Goal: Contribute content: Add original content to the website for others to see

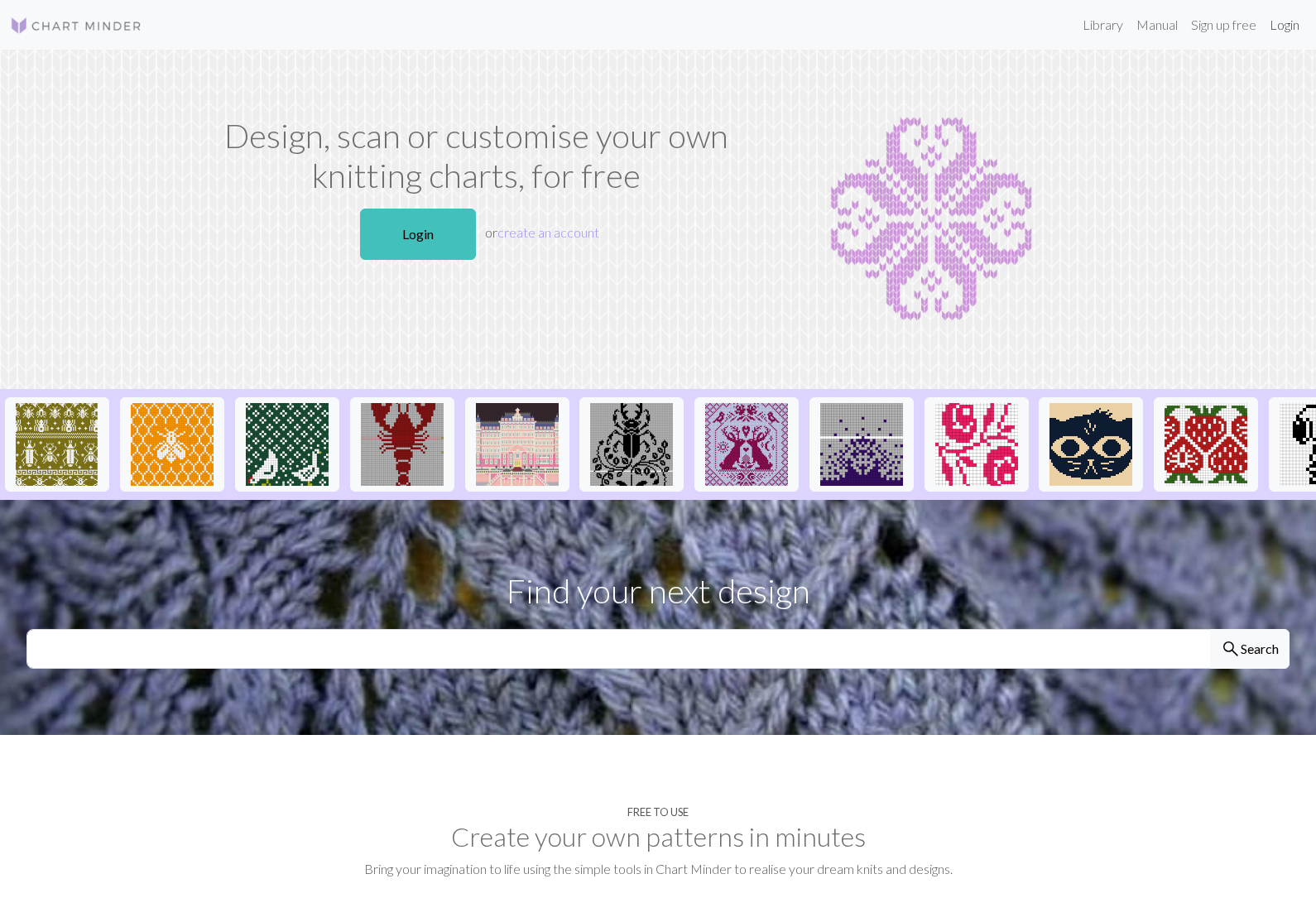
click at [1288, 24] on link "Login" at bounding box center [1284, 24] width 43 height 33
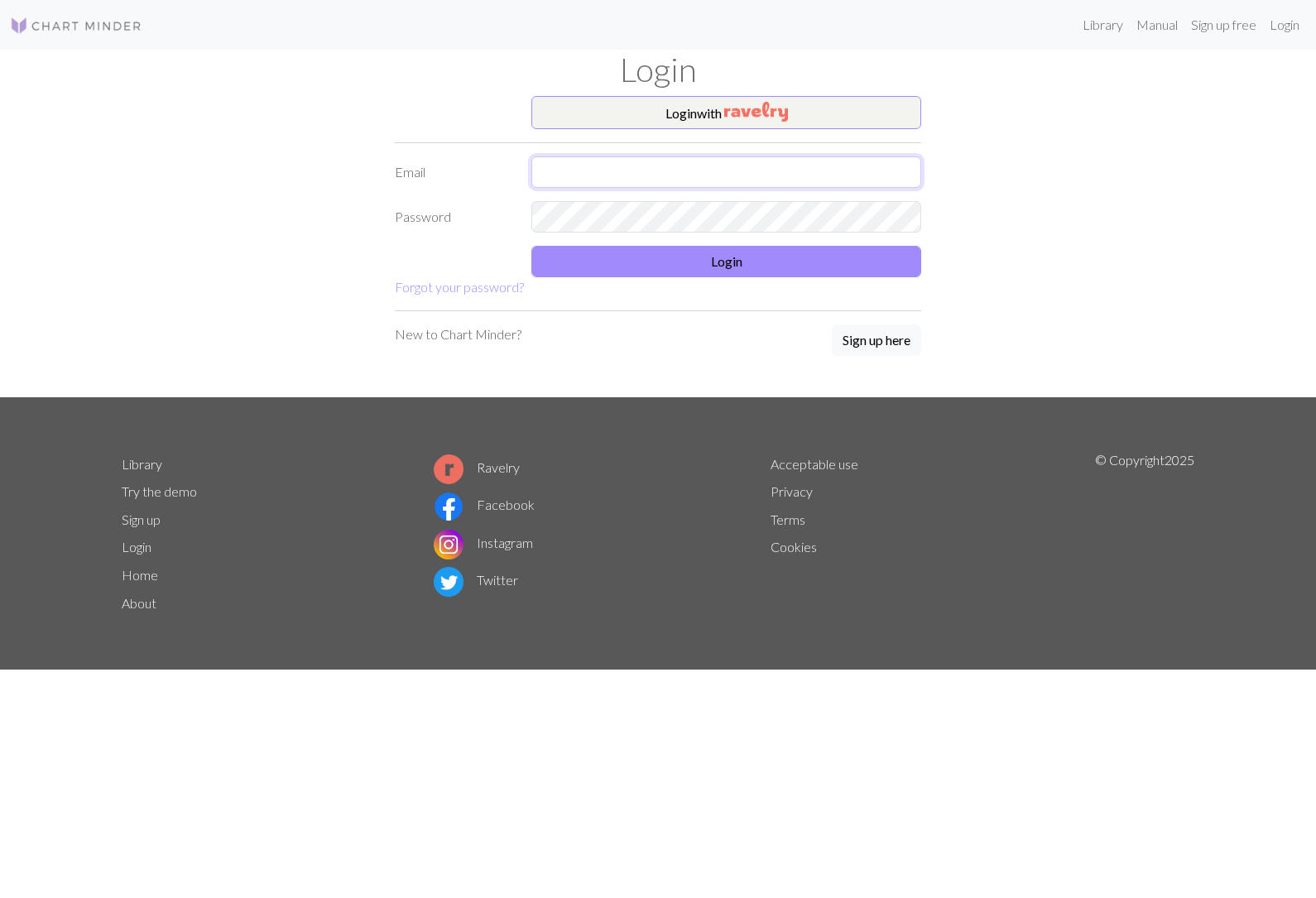
click at [777, 182] on input "text" at bounding box center [727, 172] width 390 height 31
type input "[EMAIL_ADDRESS][DOMAIN_NAME]"
click at [753, 275] on button "Login" at bounding box center [727, 261] width 390 height 31
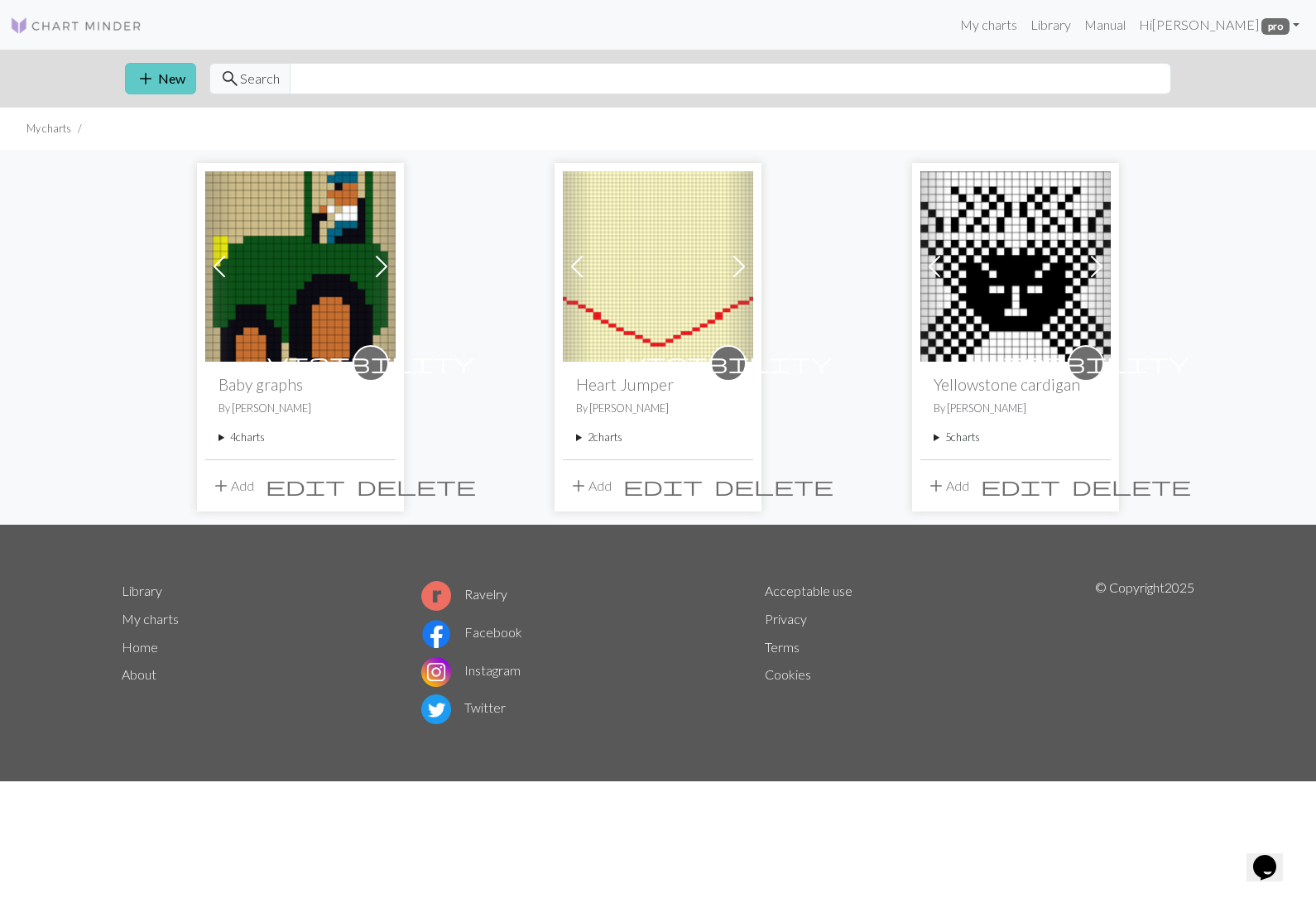
click at [150, 79] on span "add" at bounding box center [145, 79] width 20 height 24
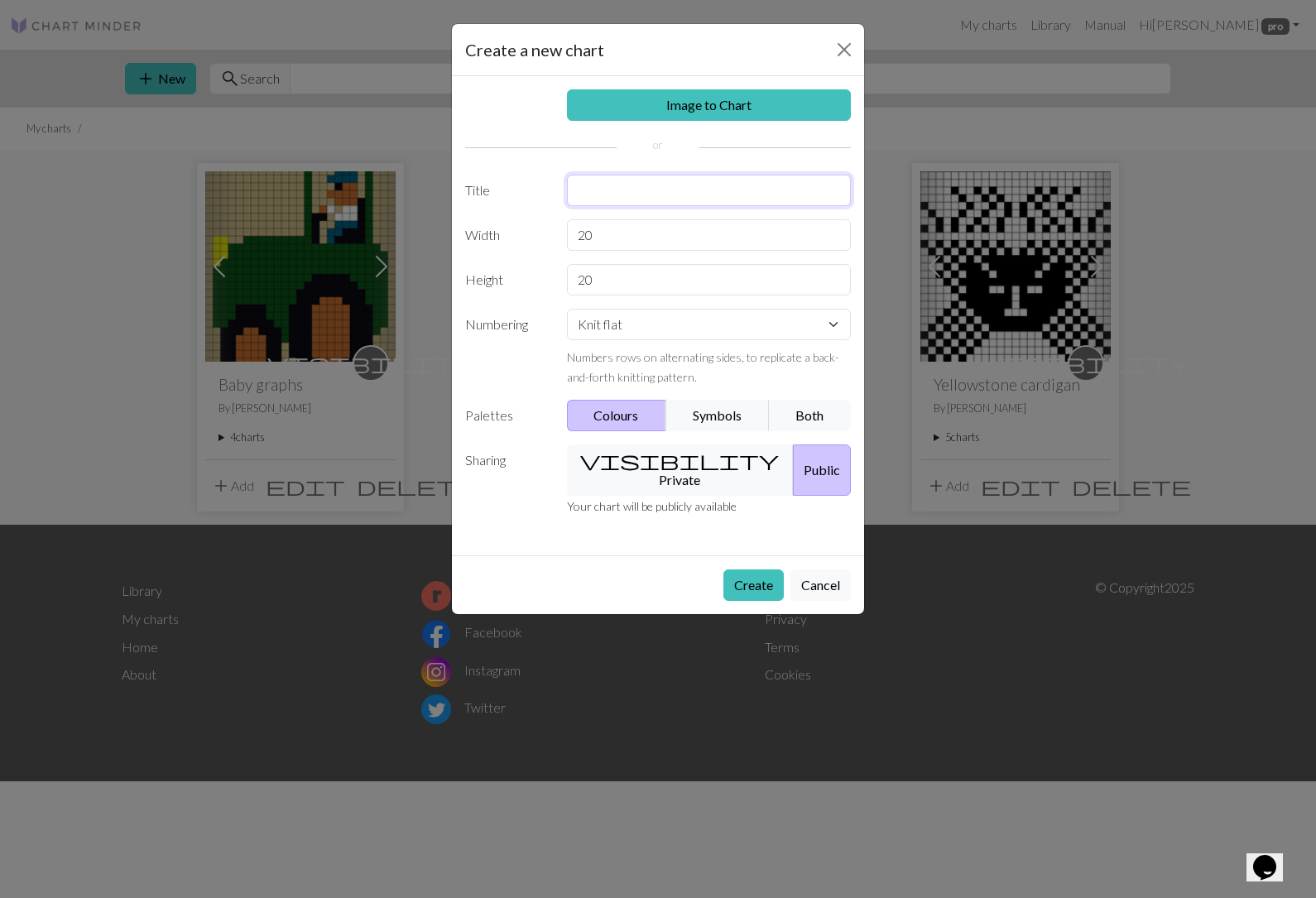
click at [643, 193] on input "text" at bounding box center [709, 191] width 285 height 31
type input "Irish football logo"
click at [658, 458] on button "visibility Private" at bounding box center [680, 470] width 227 height 52
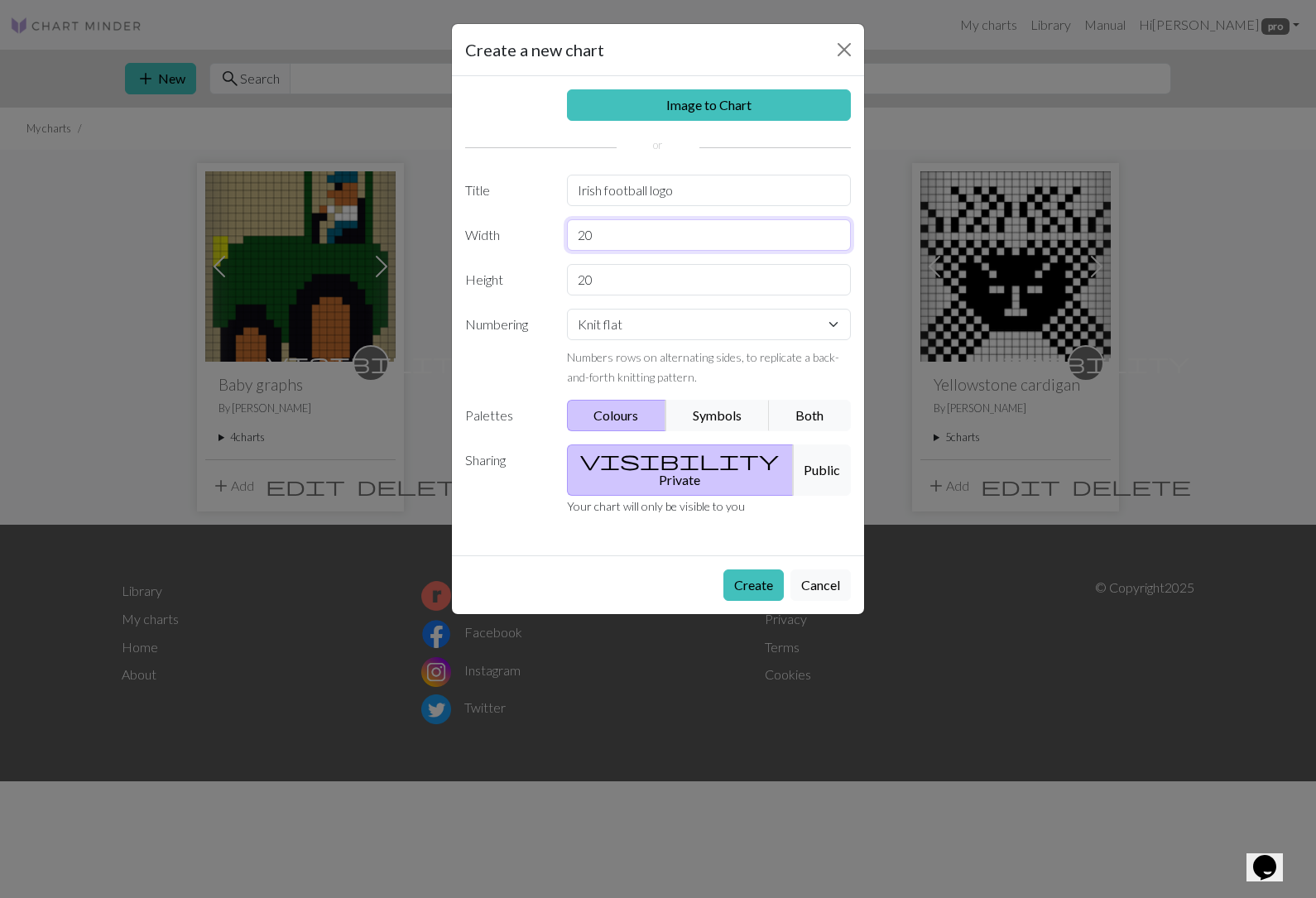
click at [606, 238] on input "20" at bounding box center [709, 235] width 285 height 31
type input "2"
type input "40"
click at [605, 293] on input "20" at bounding box center [709, 280] width 285 height 31
type input "2"
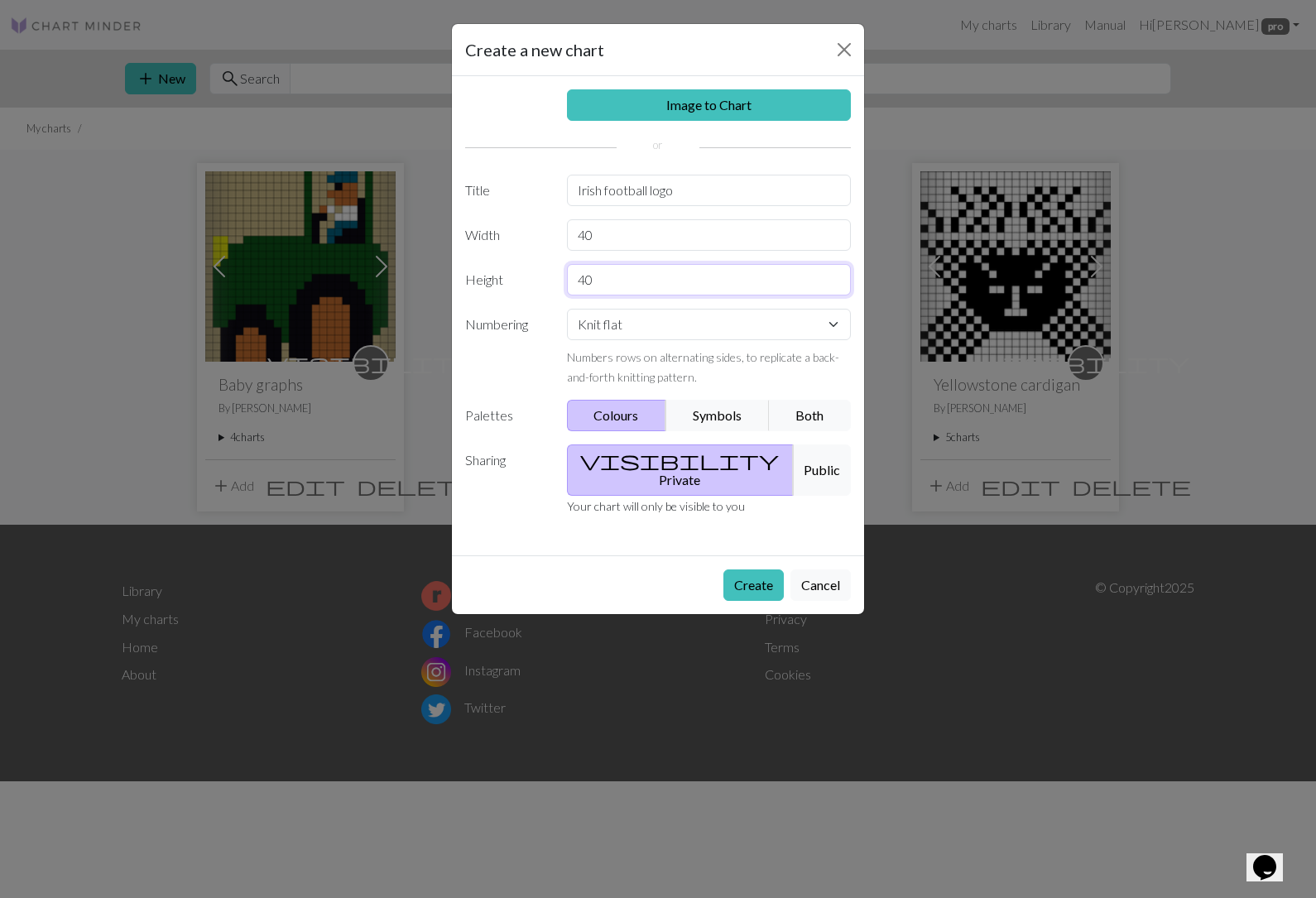
type input "40"
click at [757, 571] on button "Create" at bounding box center [753, 585] width 60 height 31
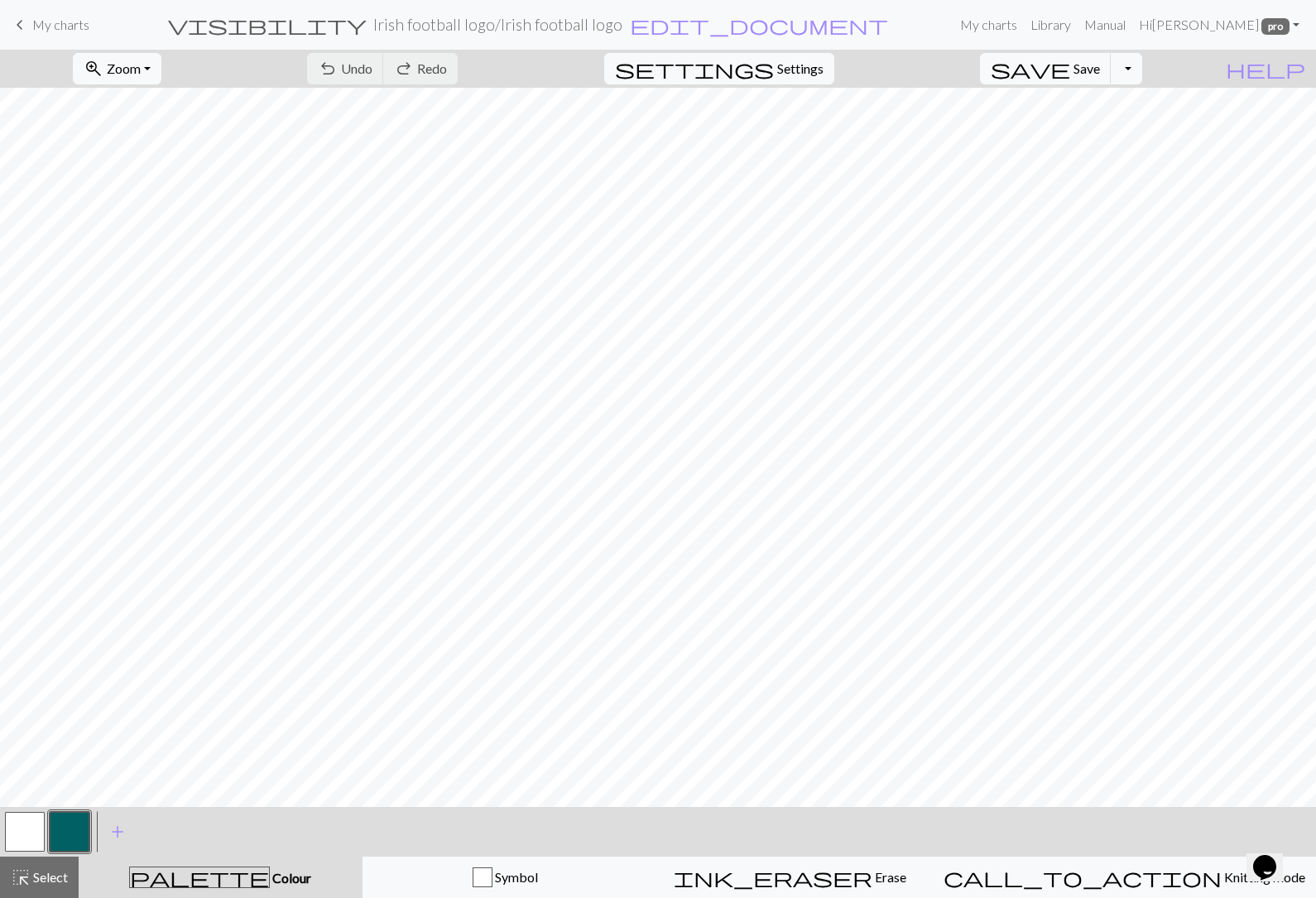
click at [48, 31] on span "My charts" at bounding box center [60, 24] width 57 height 16
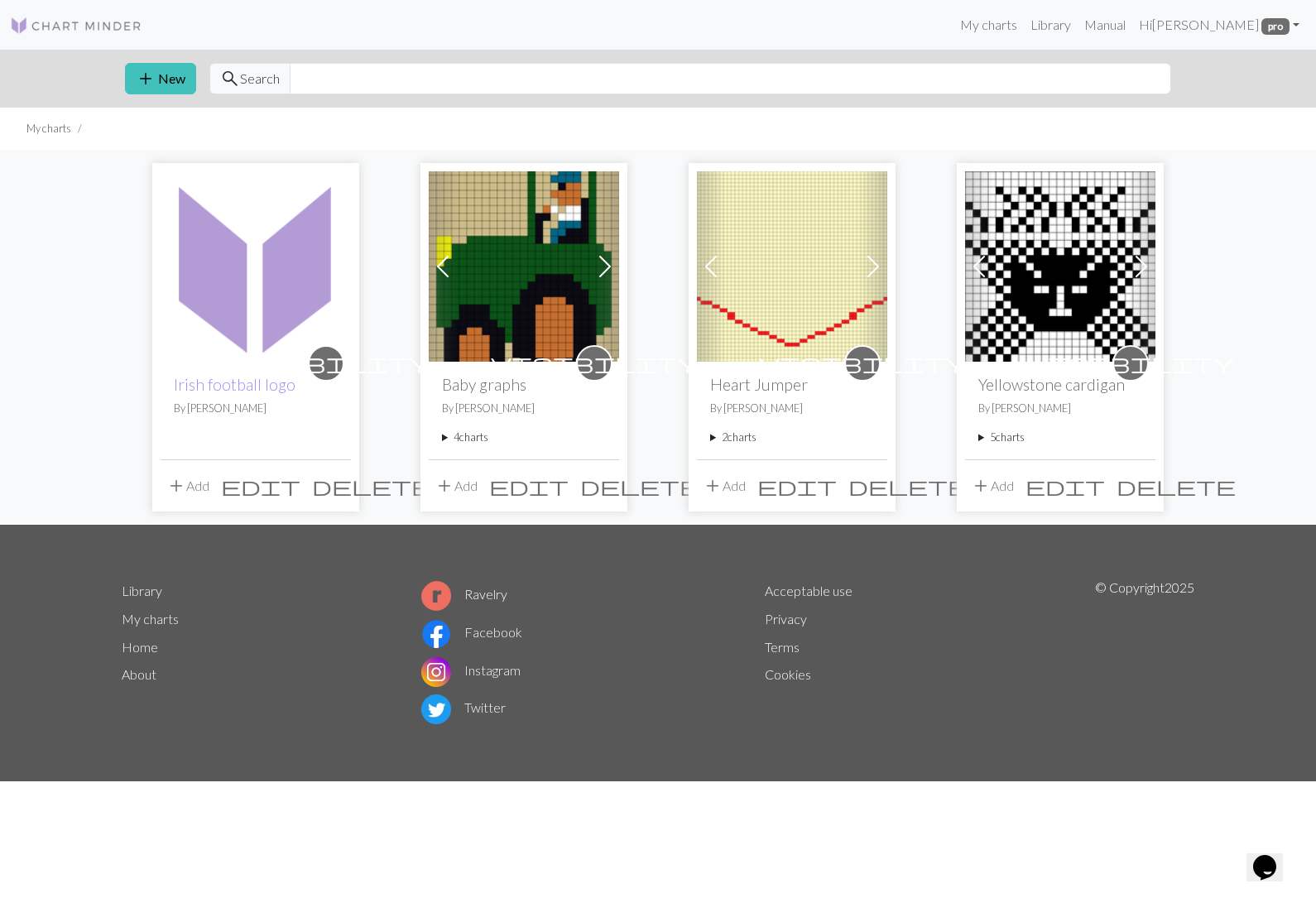
click at [183, 482] on span "add" at bounding box center [176, 485] width 20 height 24
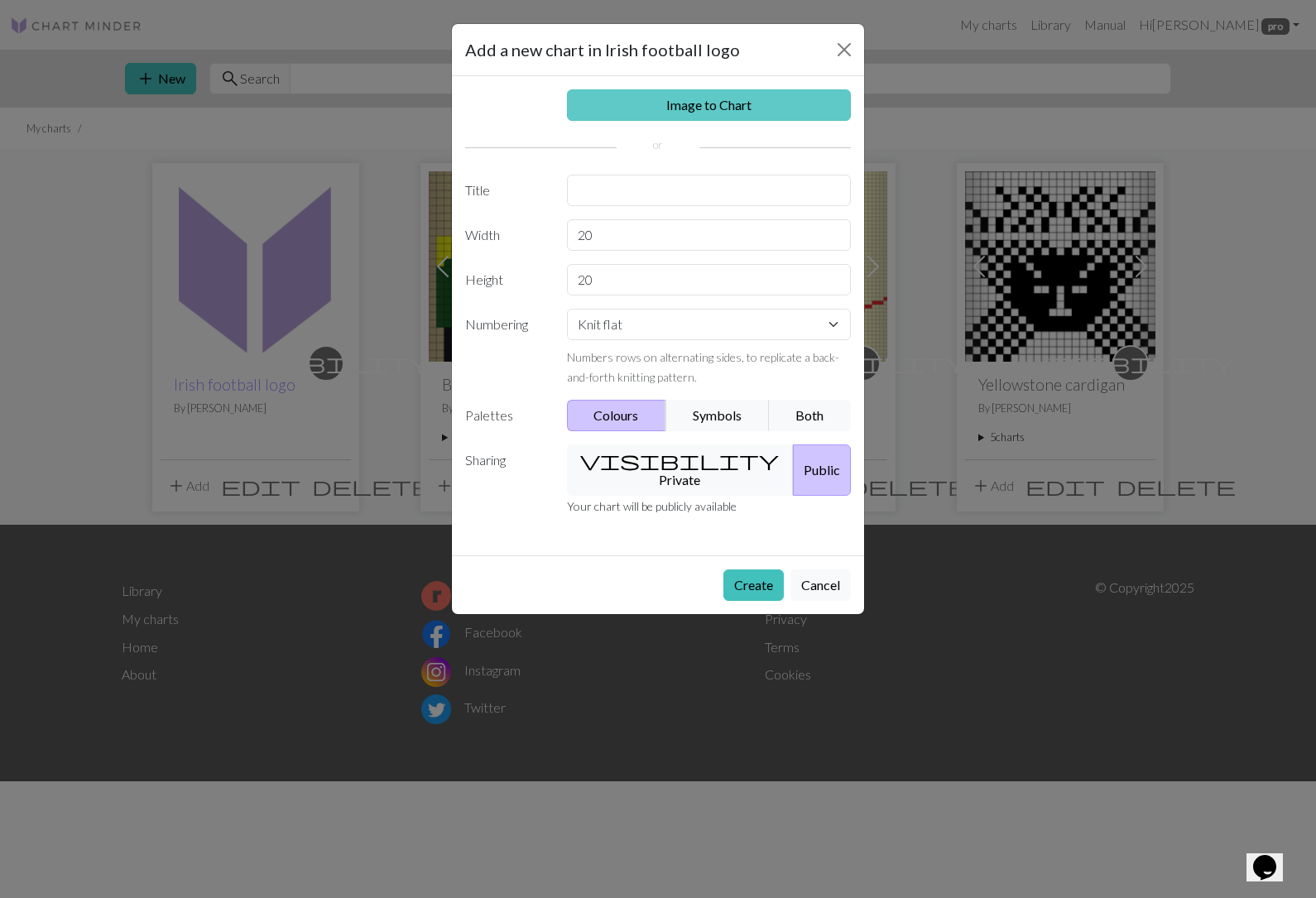
click at [742, 110] on link "Image to Chart" at bounding box center [709, 105] width 285 height 31
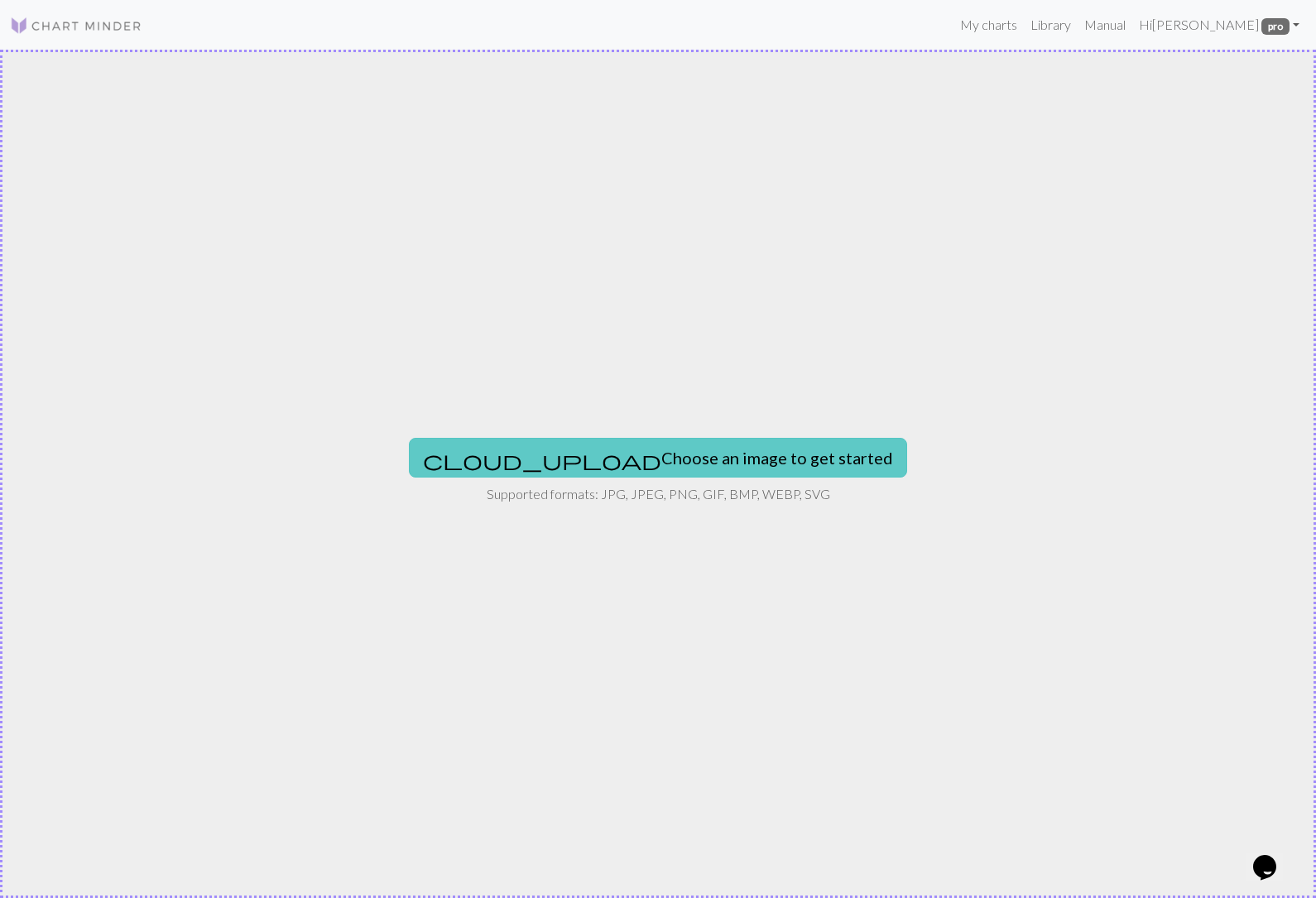
click at [648, 464] on button "cloud_upload Choose an image to get started" at bounding box center [658, 457] width 498 height 39
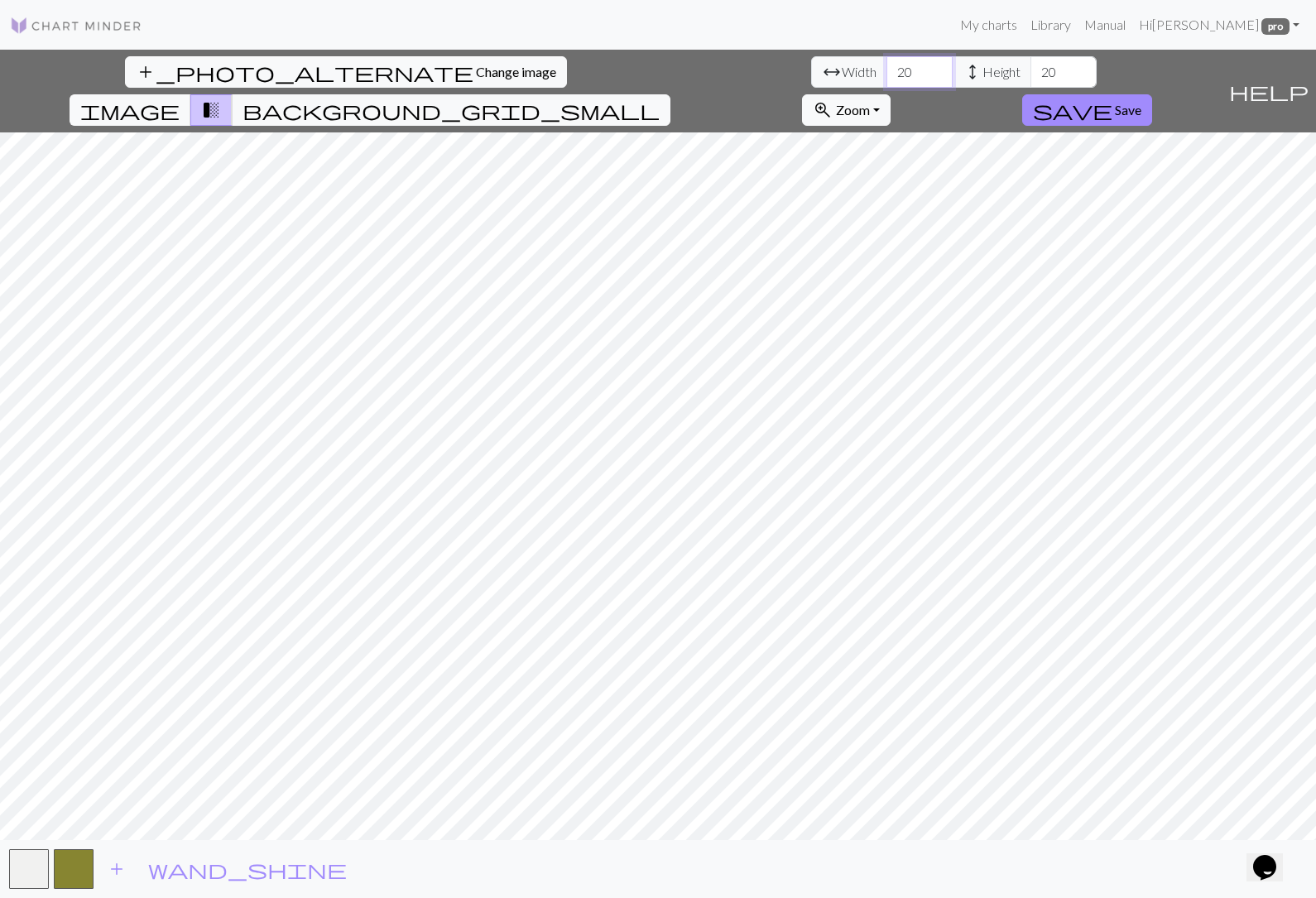
click at [887, 75] on input "20" at bounding box center [920, 72] width 66 height 31
type input "2"
type input "40"
click at [1030, 74] on input "20" at bounding box center [1063, 72] width 66 height 31
type input "2"
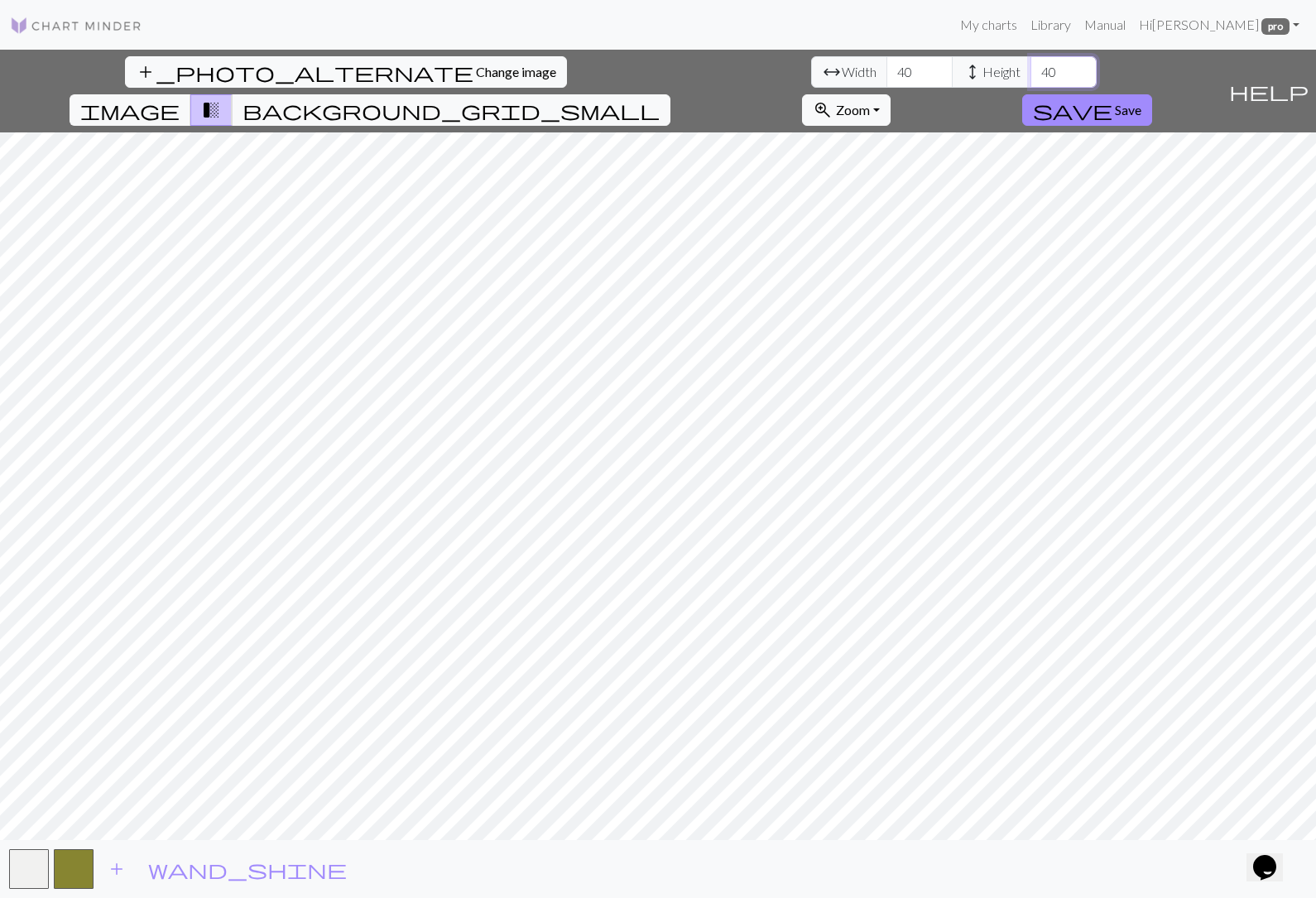
type input "4"
type input "30"
